Goal: Information Seeking & Learning: Learn about a topic

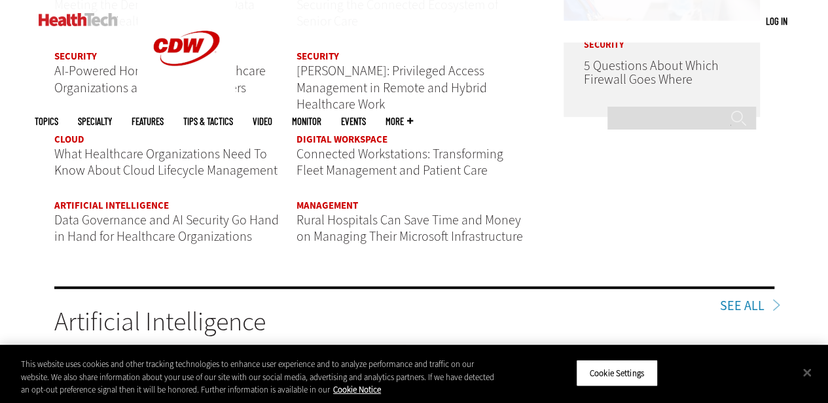
scroll to position [1668, 0]
click at [153, 198] on link "Artificial Intelligence" at bounding box center [111, 204] width 115 height 13
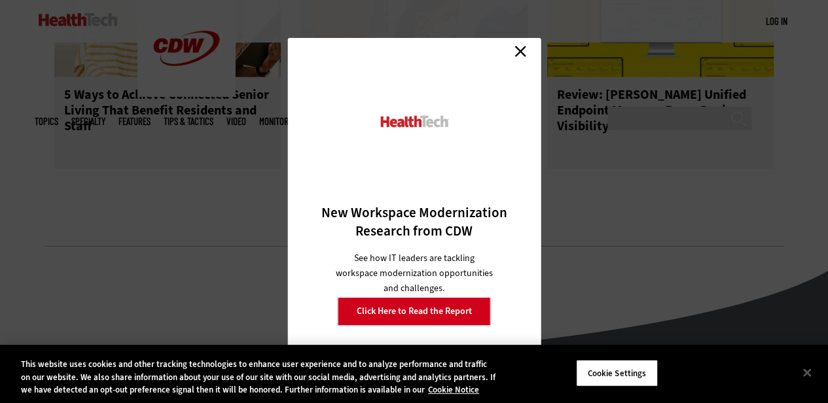
scroll to position [1972, 0]
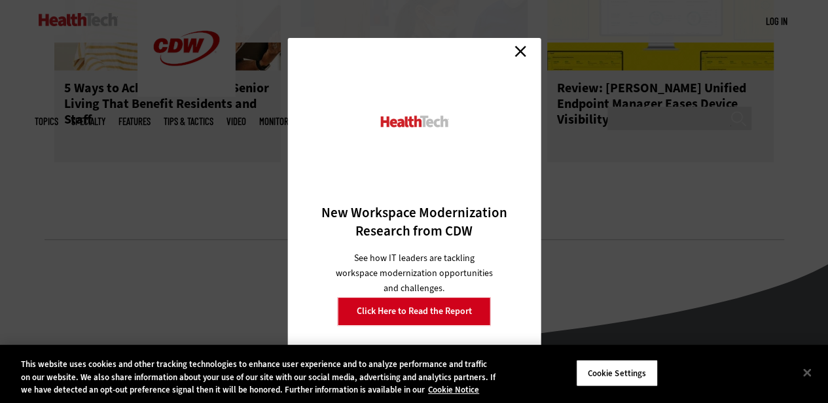
click at [518, 45] on link "Close" at bounding box center [521, 51] width 20 height 20
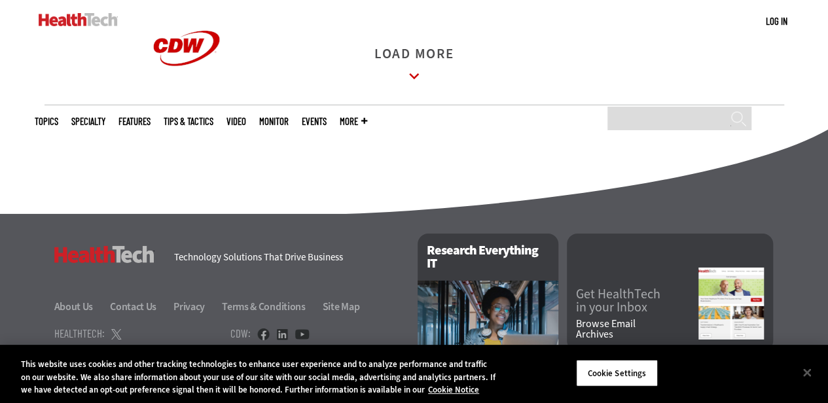
scroll to position [2108, 0]
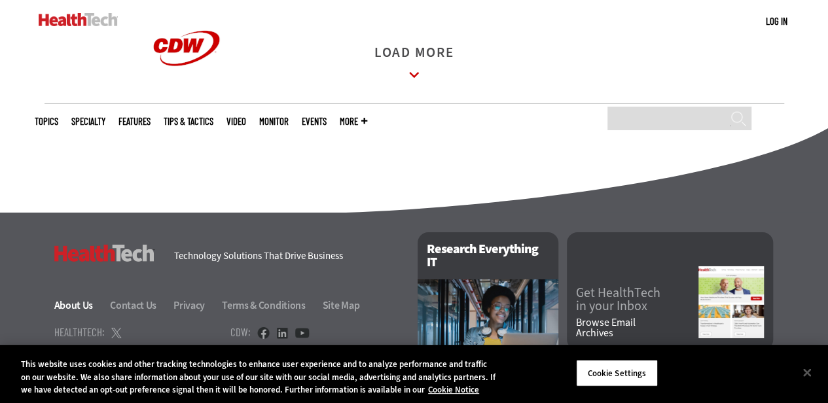
click at [88, 299] on link "About Us" at bounding box center [81, 306] width 54 height 14
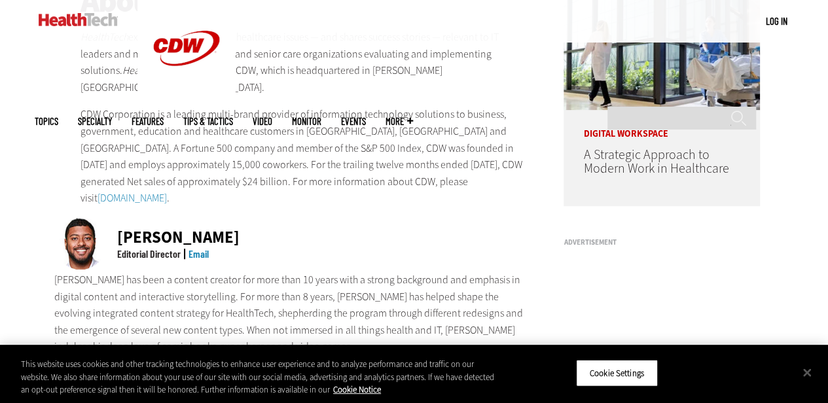
scroll to position [265, 0]
click at [354, 217] on div "Ricky Ribeiro Editorial Director Email" at bounding box center [291, 244] width 475 height 54
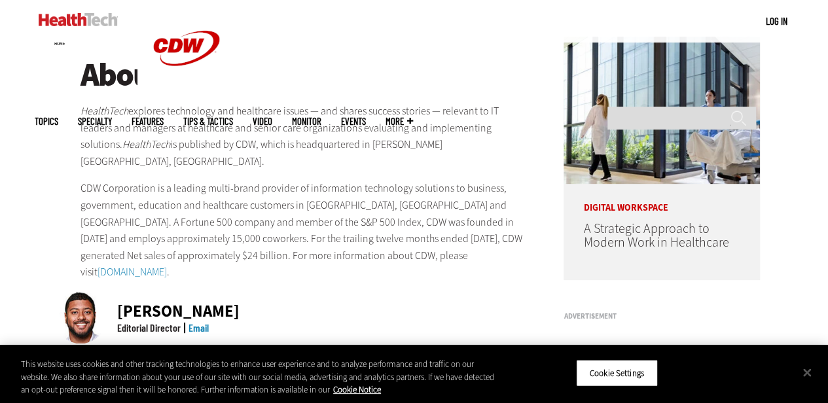
scroll to position [0, 0]
